Goal: Task Accomplishment & Management: Use online tool/utility

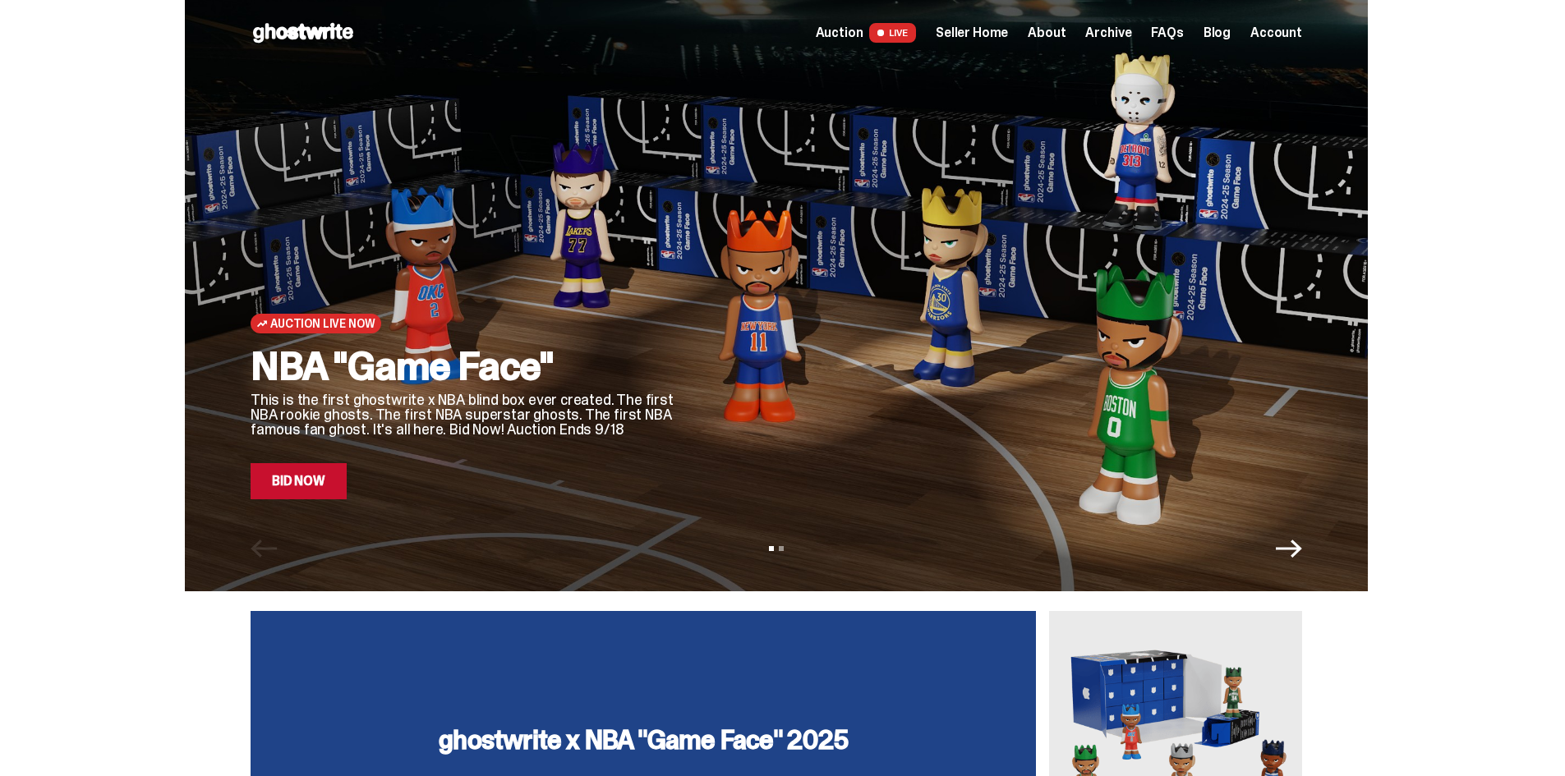
click at [344, 483] on link "Bid Now" at bounding box center [299, 481] width 96 height 36
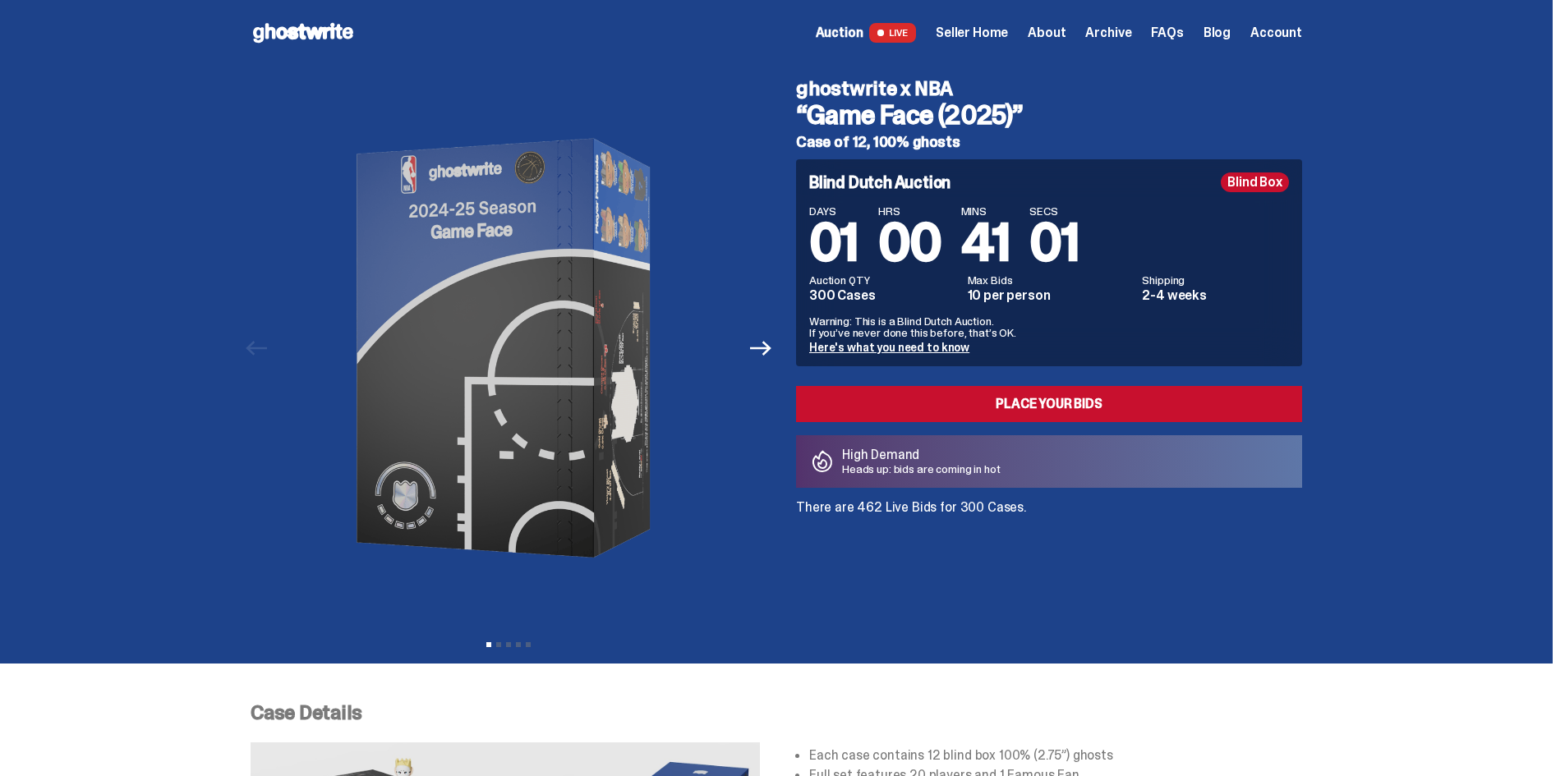
click at [1004, 33] on span "Seller Home" at bounding box center [972, 32] width 72 height 13
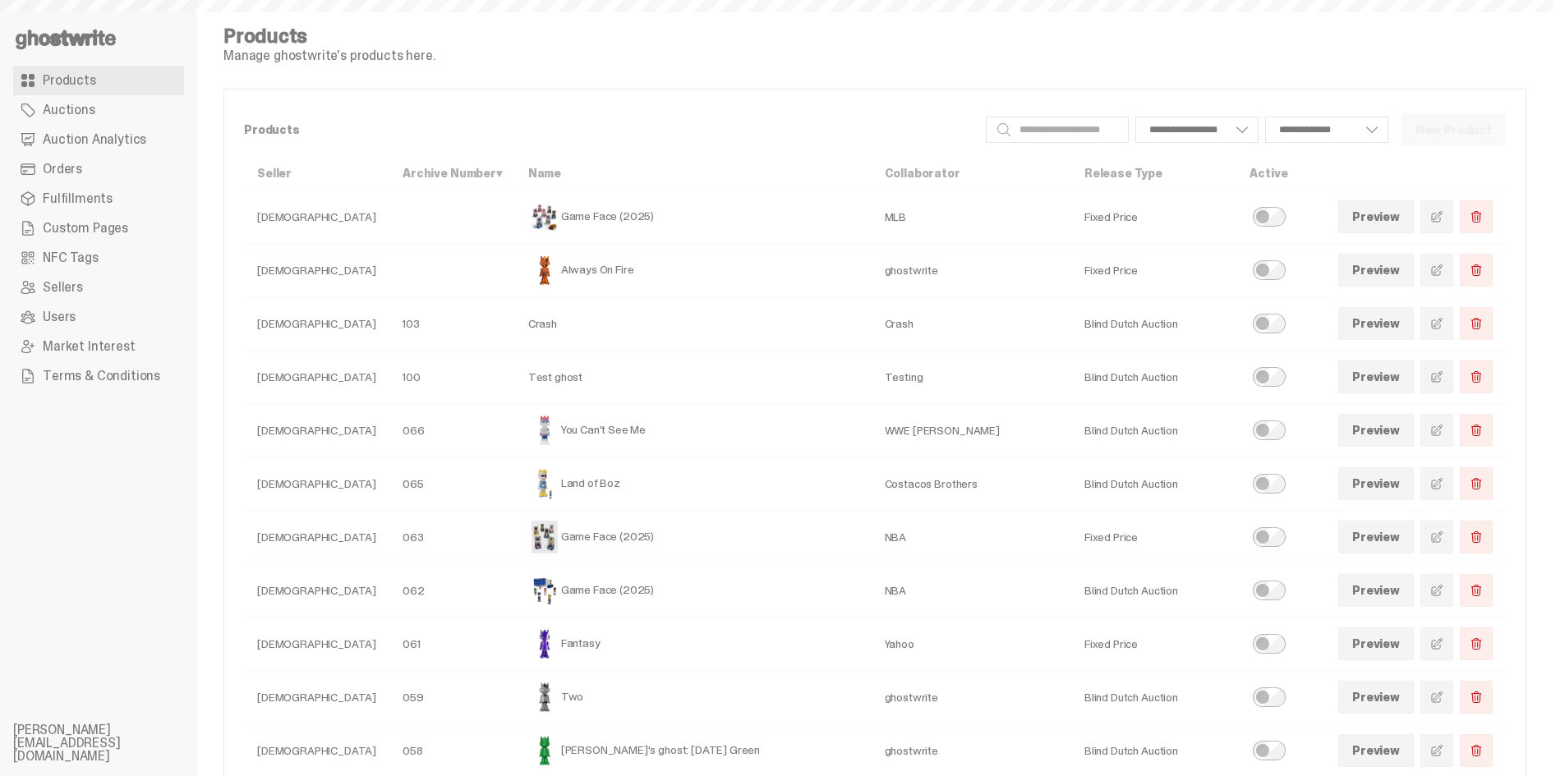
select select
click at [94, 133] on span "Auction Analytics" at bounding box center [94, 139] width 103 height 13
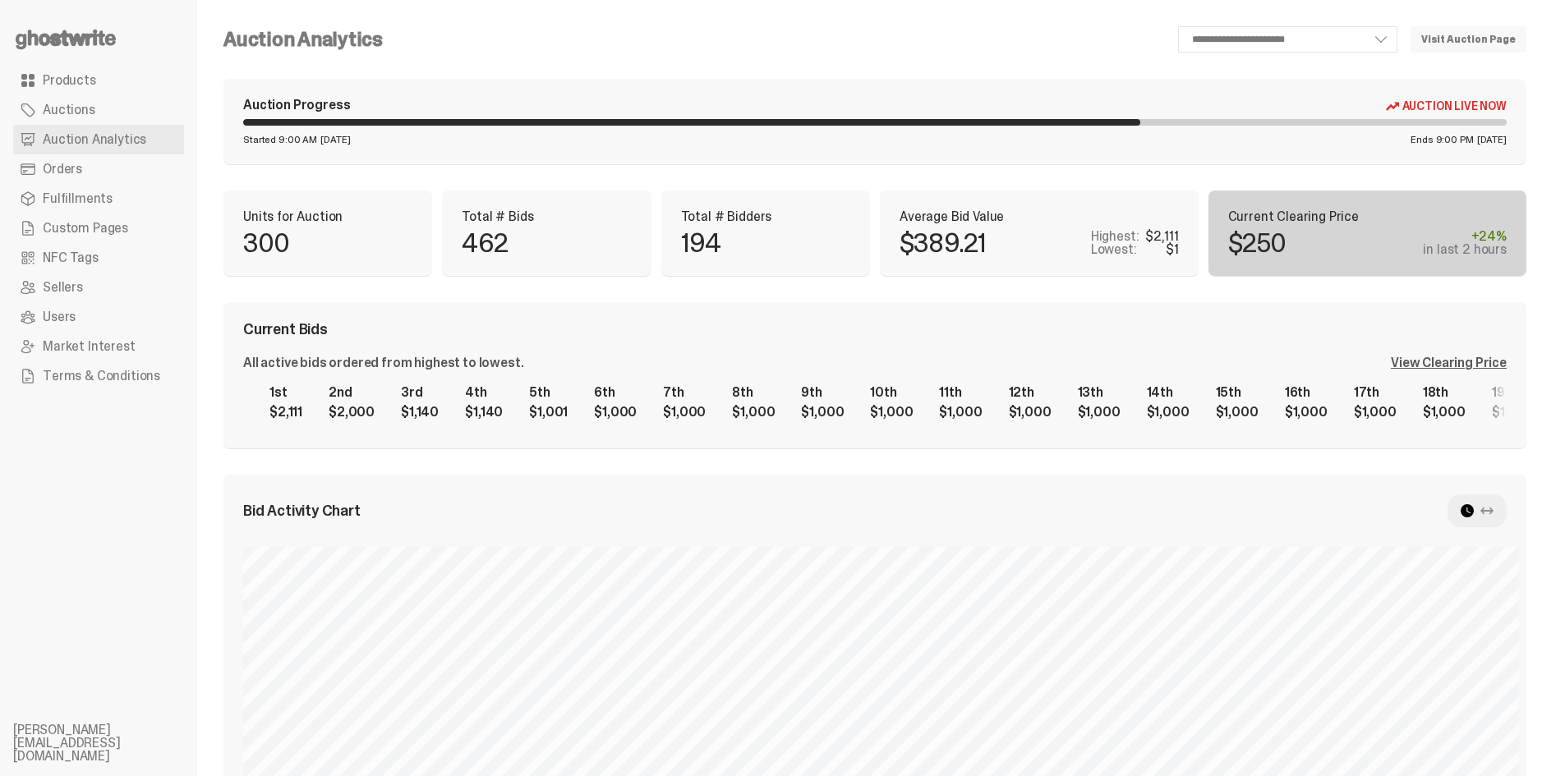
click at [1464, 364] on div "View Clearing Price" at bounding box center [1449, 362] width 116 height 13
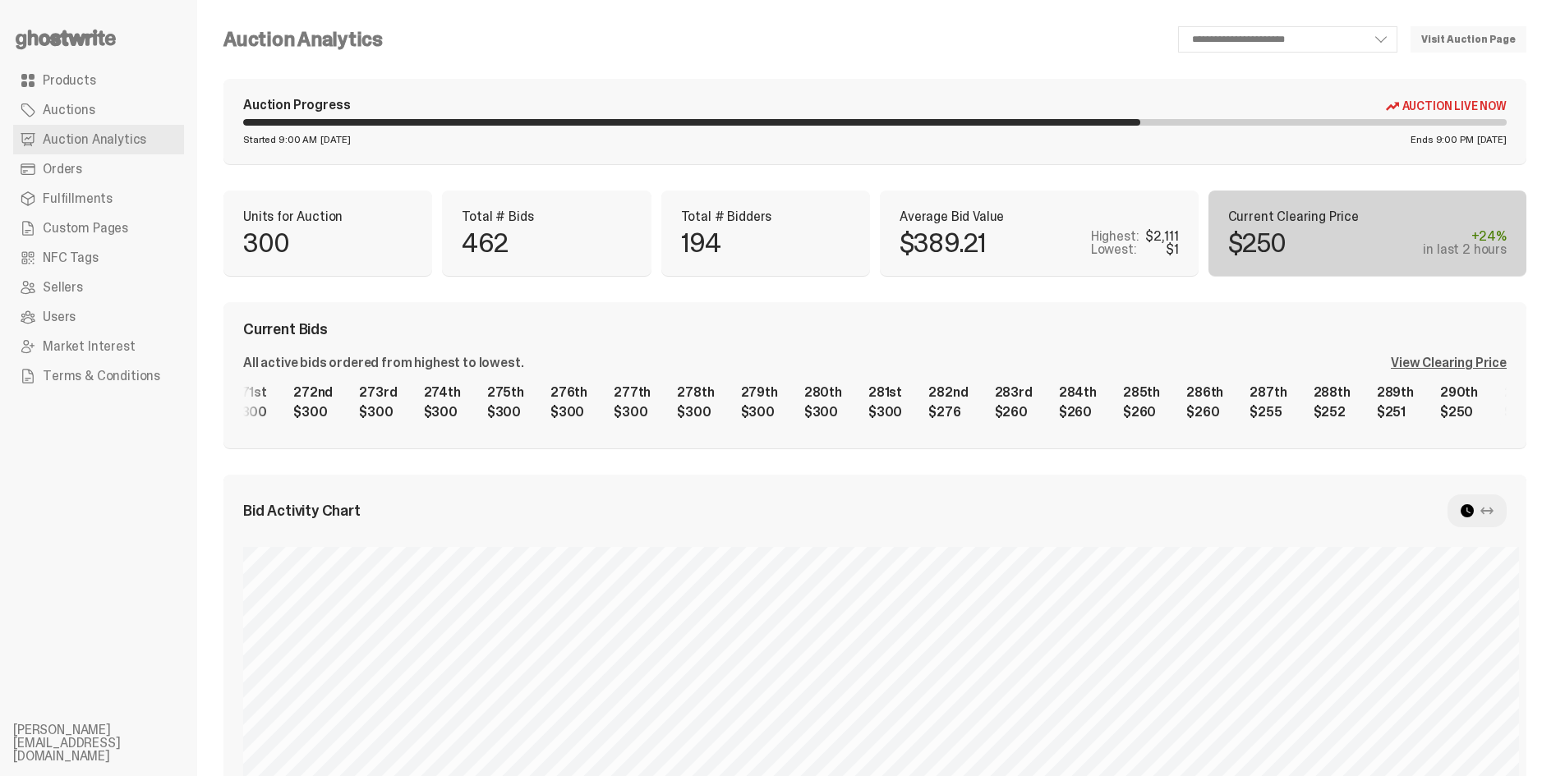
scroll to position [0, 16890]
click at [800, 411] on div "1st $2,111 2nd $2,000 3rd $1,140 4th $1,140 5th $1,001 6th $1,000 7th $1,000 8t…" at bounding box center [874, 402] width 1263 height 53
